Goal: Information Seeking & Learning: Learn about a topic

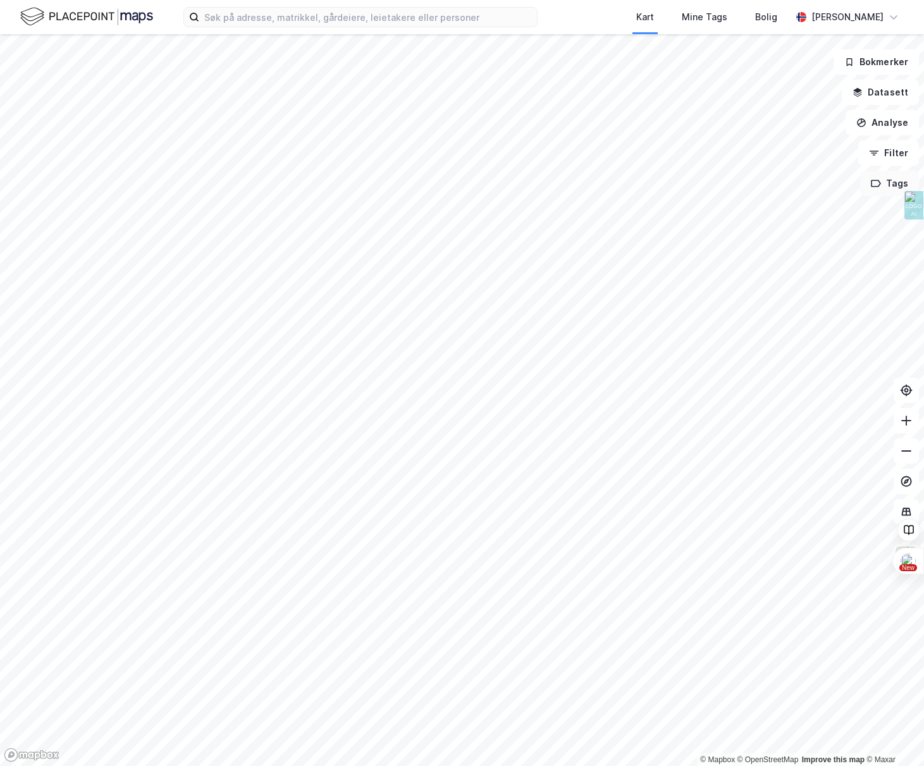
click at [915, 179] on div "© Mapbox © OpenStreetMap Improve this map © [PERSON_NAME] Datasett Analyse Filt…" at bounding box center [462, 400] width 924 height 732
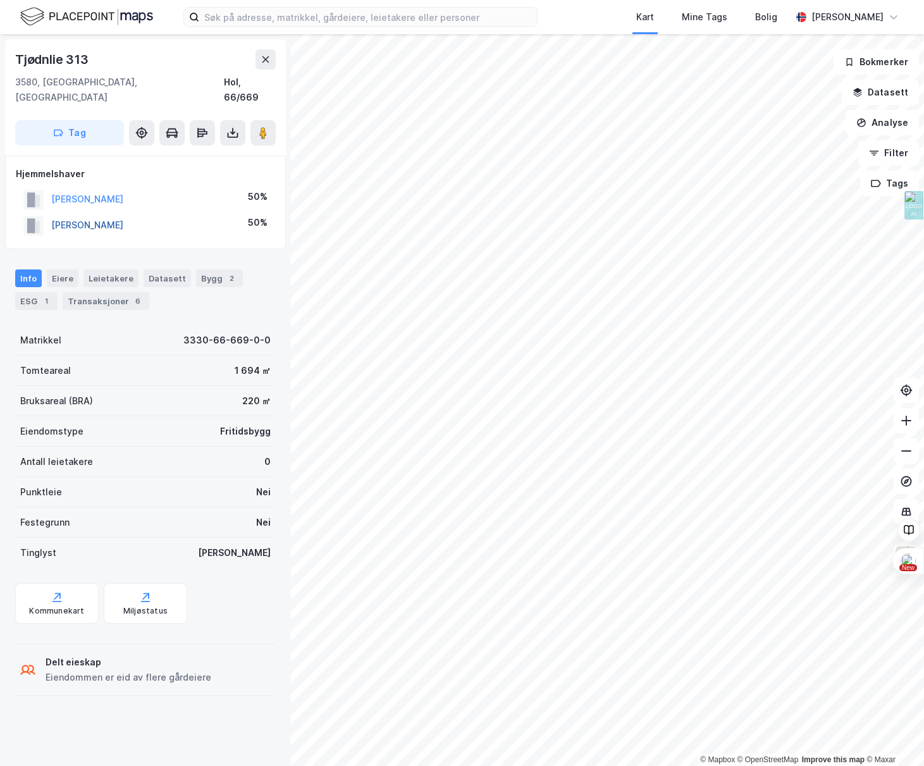
click at [0, 0] on button "[PERSON_NAME]" at bounding box center [0, 0] width 0 height 0
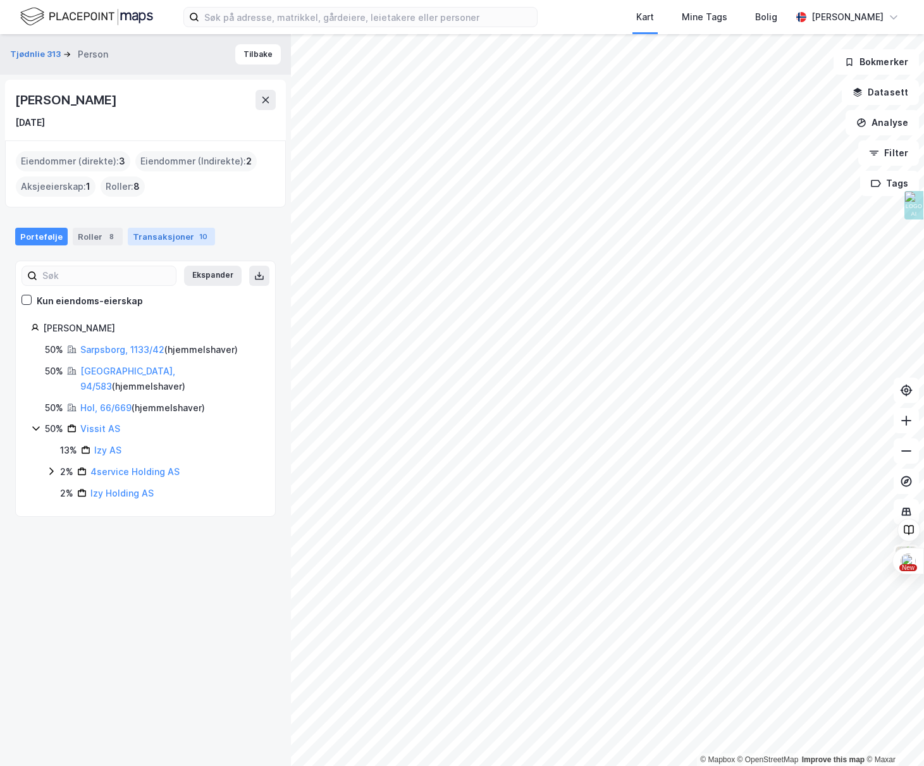
click at [152, 241] on div "Transaksjoner 10" at bounding box center [171, 237] width 87 height 18
